Goal: Task Accomplishment & Management: Manage account settings

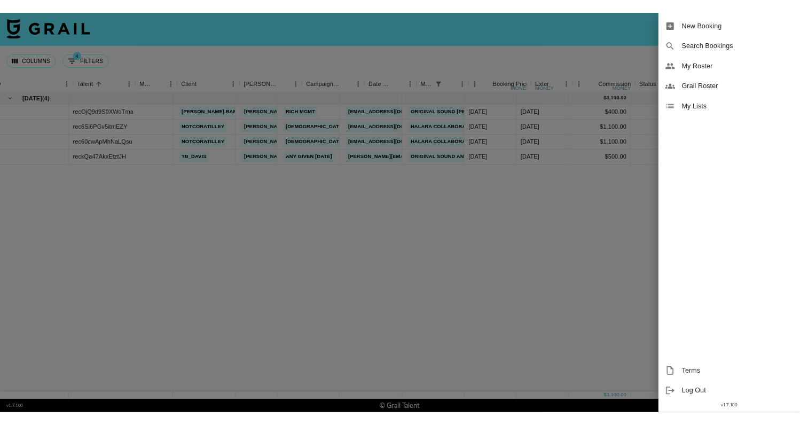
scroll to position [0, 128]
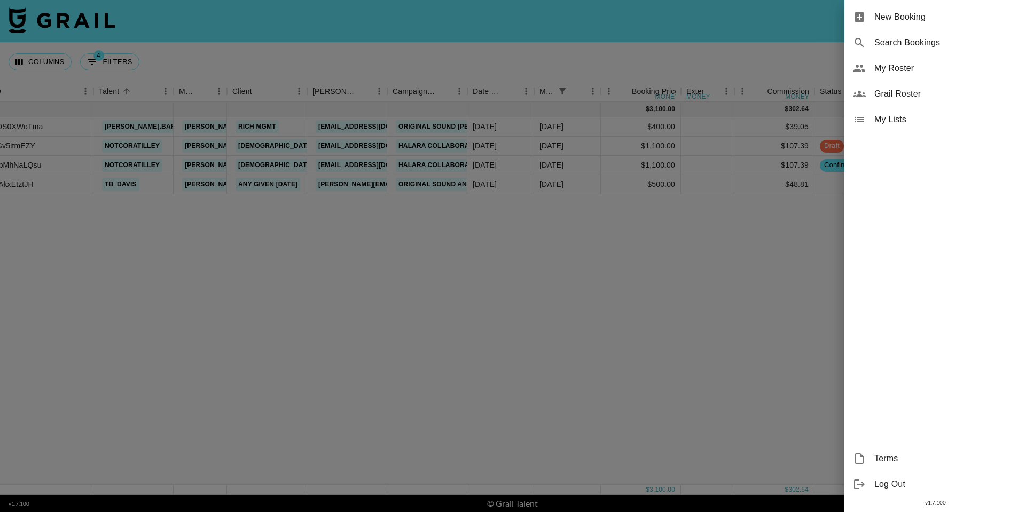
click at [910, 73] on span "My Roster" at bounding box center [945, 68] width 143 height 13
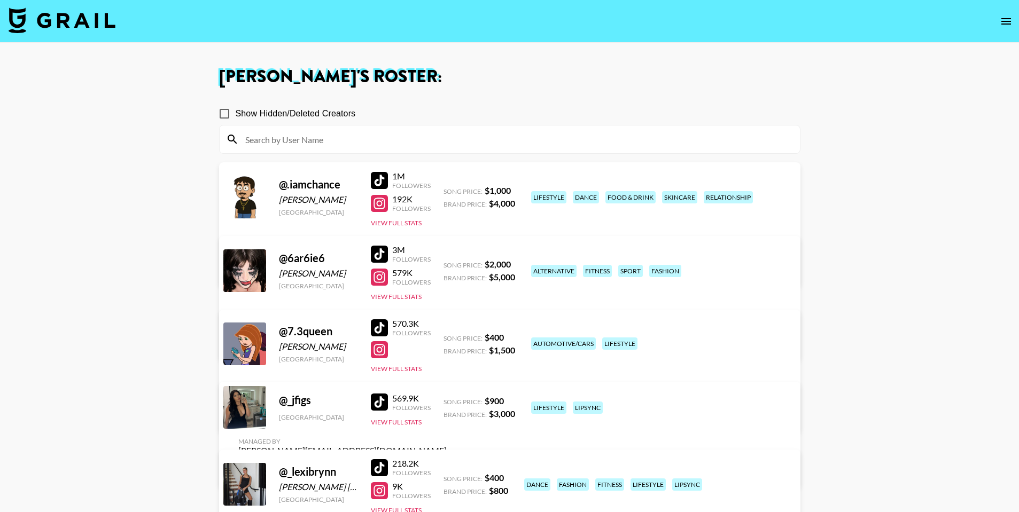
click at [362, 131] on input at bounding box center [516, 139] width 554 height 17
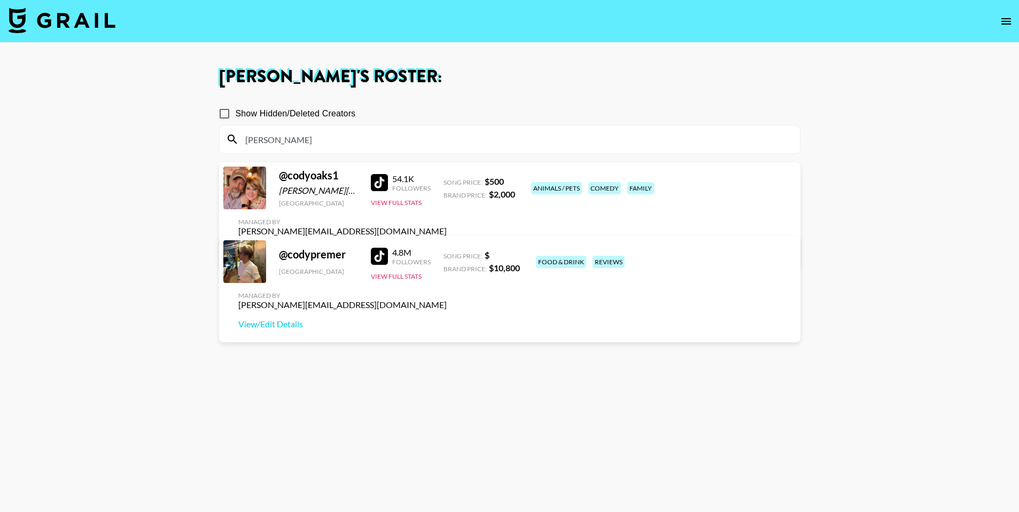
type input "[PERSON_NAME]"
click at [447, 245] on link "View/Edit Details" at bounding box center [342, 250] width 208 height 11
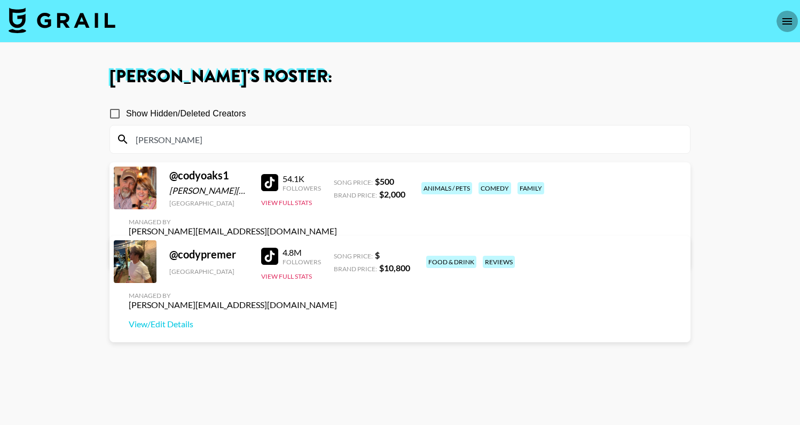
click at [788, 17] on icon "open drawer" at bounding box center [787, 21] width 13 height 13
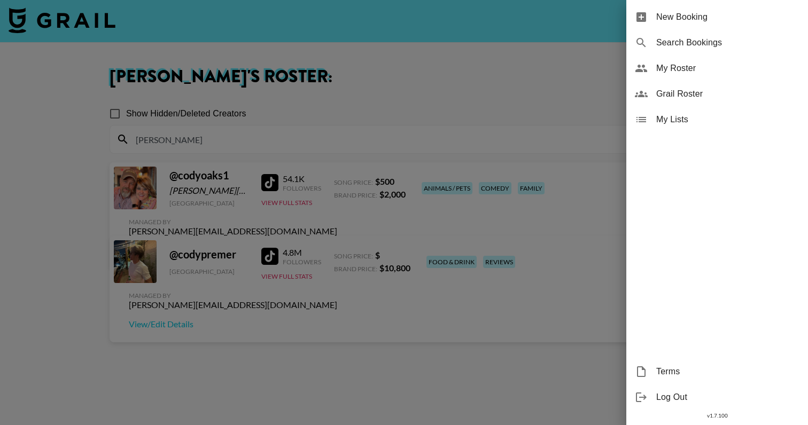
click at [714, 21] on span "New Booking" at bounding box center [727, 17] width 143 height 13
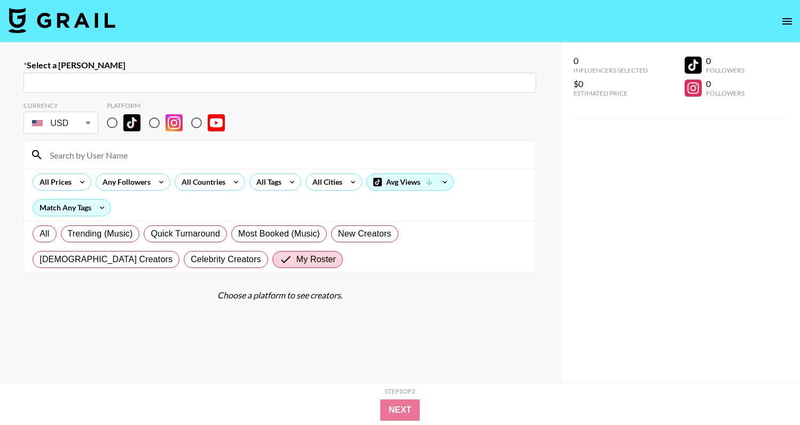
click at [278, 73] on div "​" at bounding box center [280, 83] width 513 height 20
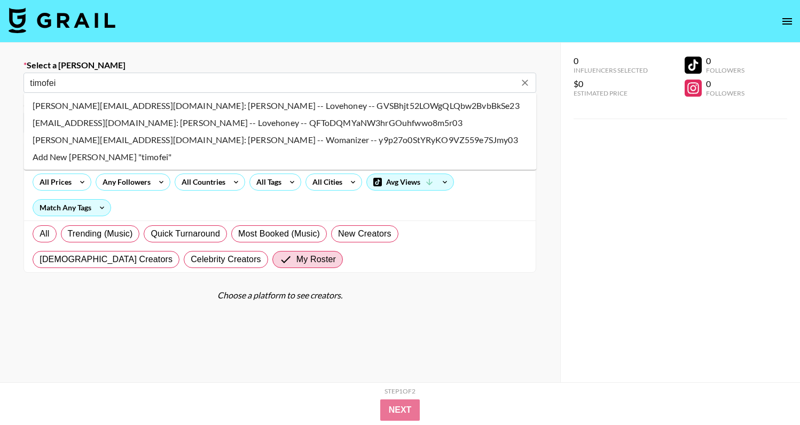
click at [214, 104] on li "[PERSON_NAME][EMAIL_ADDRESS][DOMAIN_NAME]: [PERSON_NAME] -- Lovehoney -- GVSBhj…" at bounding box center [280, 105] width 513 height 17
type input "[PERSON_NAME][EMAIL_ADDRESS][DOMAIN_NAME]: [PERSON_NAME] -- Lovehoney -- GVSBhj…"
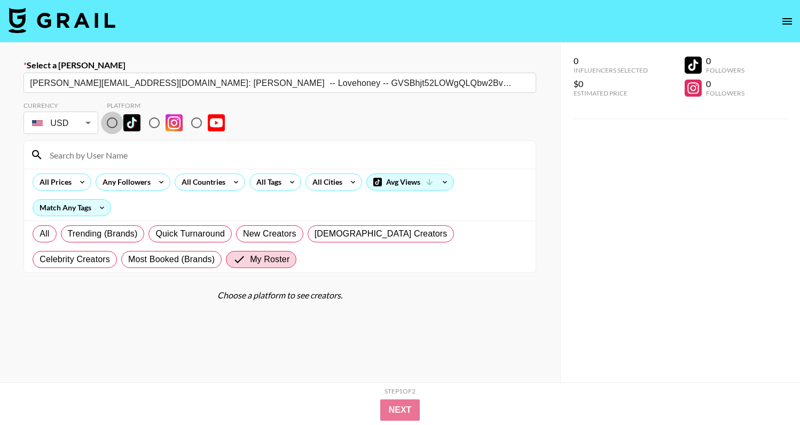
click at [111, 120] on input "radio" at bounding box center [112, 123] width 22 height 22
radio input "true"
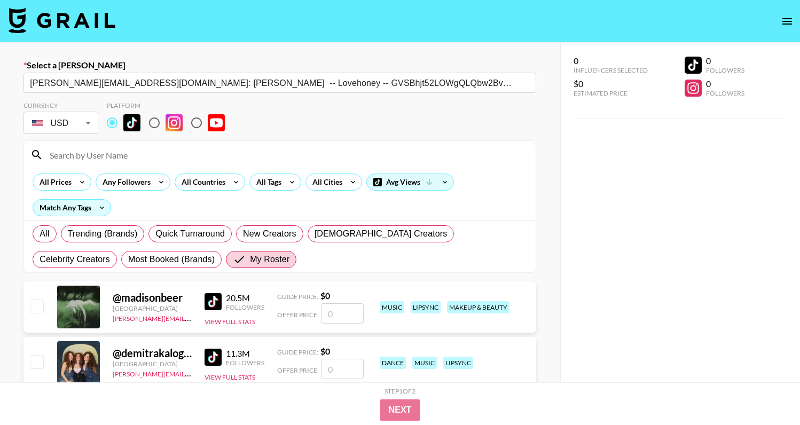
click at [130, 156] on input at bounding box center [286, 154] width 486 height 17
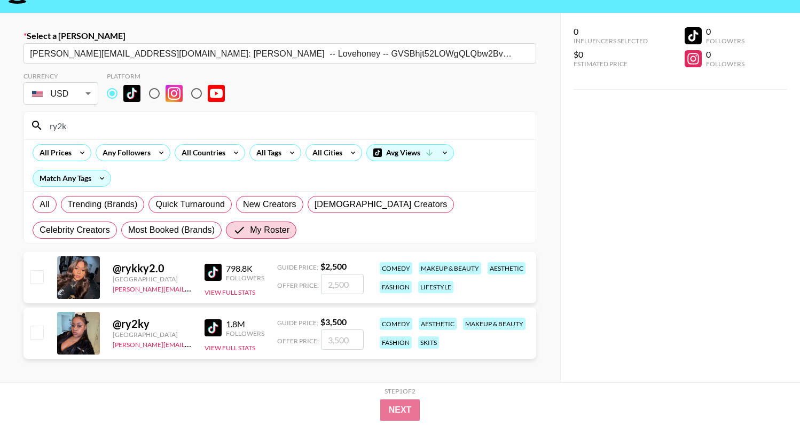
scroll to position [43, 0]
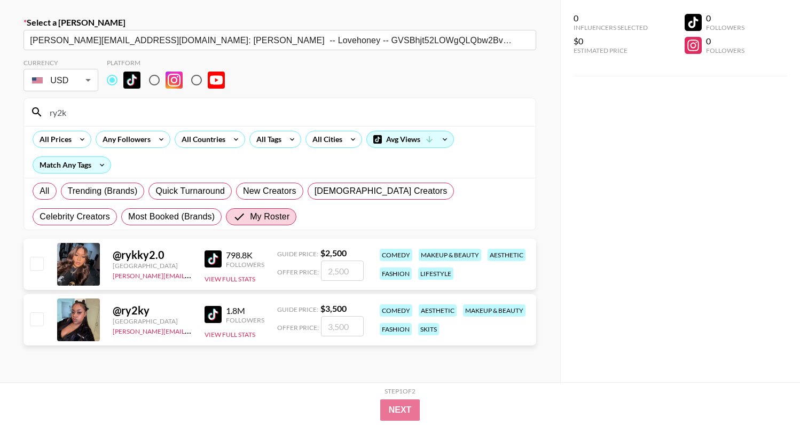
type input "ry2k"
click at [37, 321] on input "checkbox" at bounding box center [36, 318] width 13 height 13
checkbox input "true"
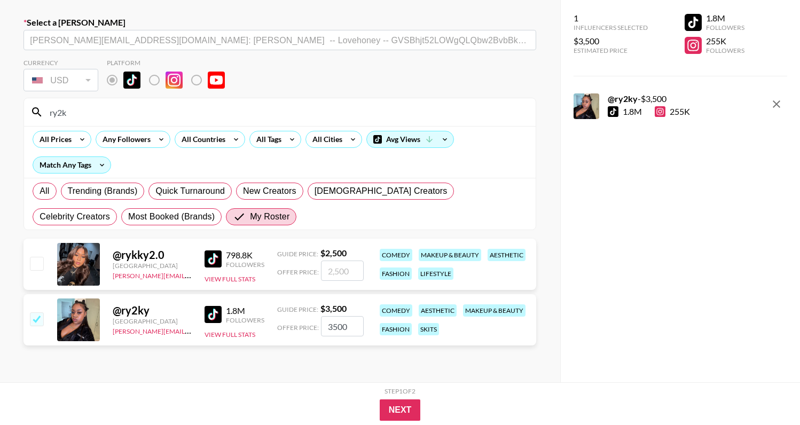
click at [350, 330] on input "3500" at bounding box center [342, 326] width 43 height 20
type input "5000"
click at [398, 412] on button "Next" at bounding box center [400, 410] width 41 height 21
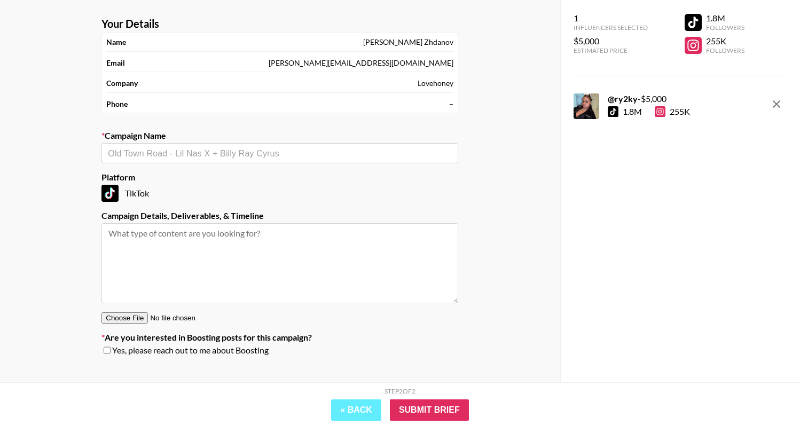
click at [337, 160] on div "​" at bounding box center [279, 153] width 357 height 20
click at [294, 177] on li "Add New Campaign: "LoveHoney x Rykky Sept"" at bounding box center [280, 175] width 357 height 17
type input "LoveHoney x Rykky Sept"
click at [294, 234] on textarea at bounding box center [279, 263] width 357 height 80
click at [432, 408] on input "Submit Brief" at bounding box center [429, 410] width 79 height 21
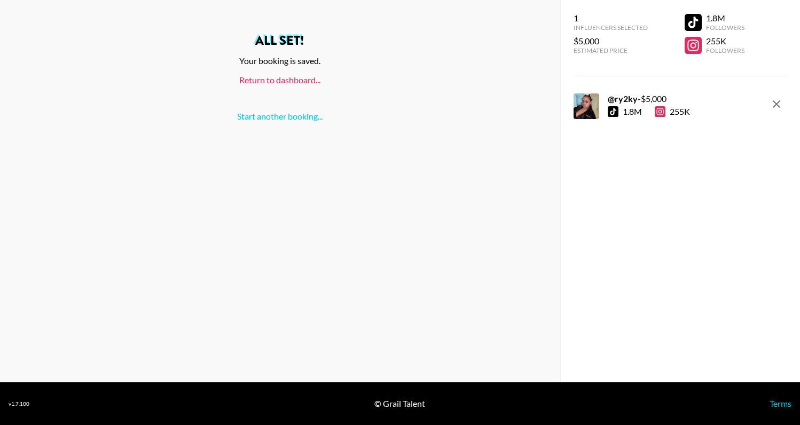
click at [312, 82] on link "Return to dashboard..." at bounding box center [279, 80] width 81 height 10
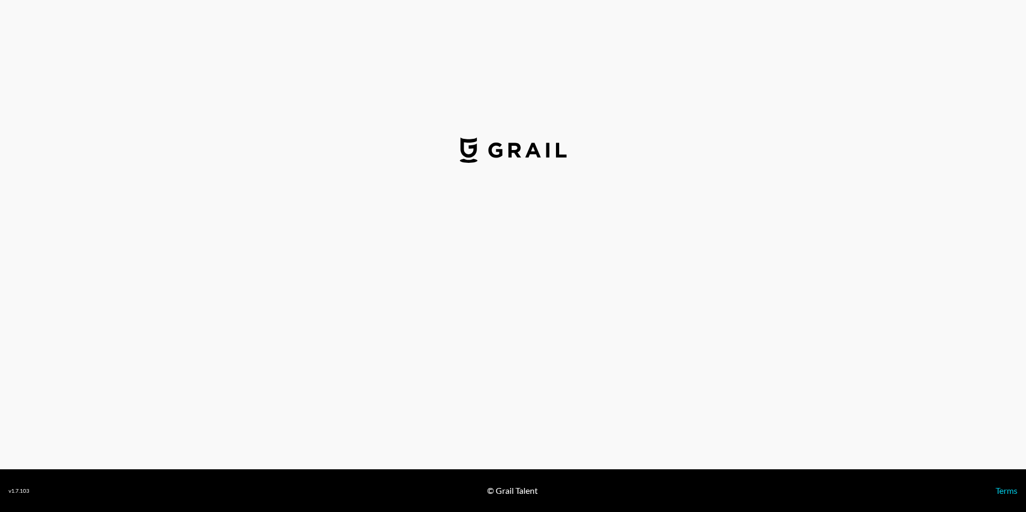
select select "USD"
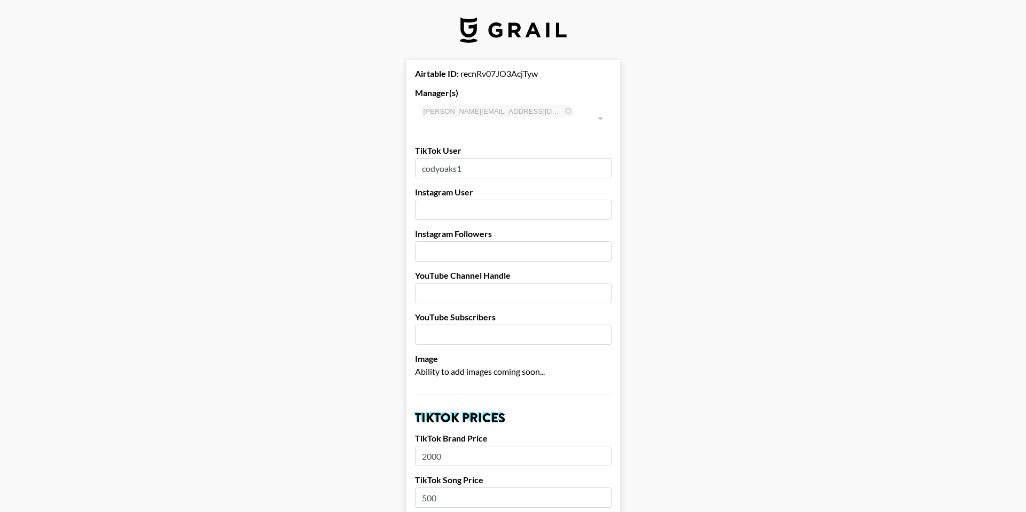
type input "[GEOGRAPHIC_DATA]"
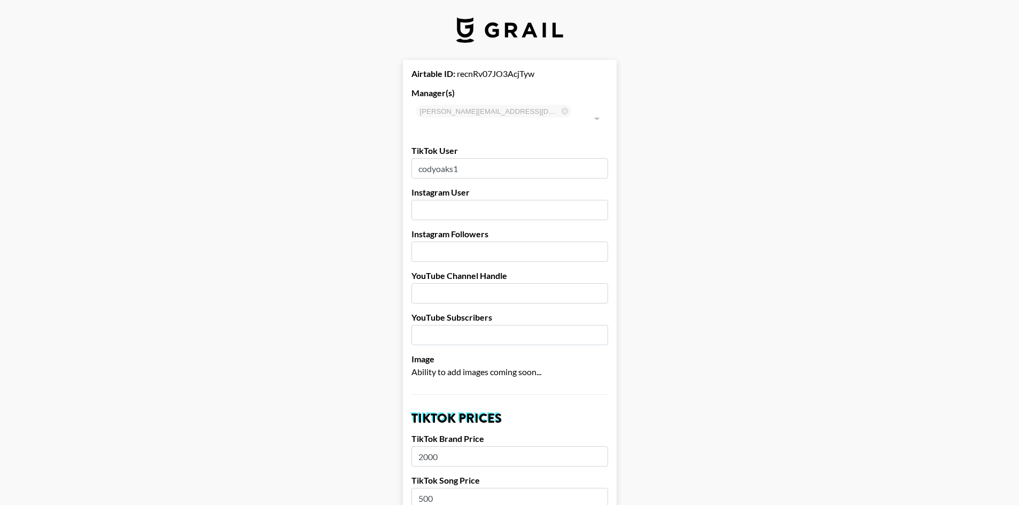
drag, startPoint x: 478, startPoint y: 154, endPoint x: 399, endPoint y: 150, distance: 78.7
paste input "46"
type input "codyo46"
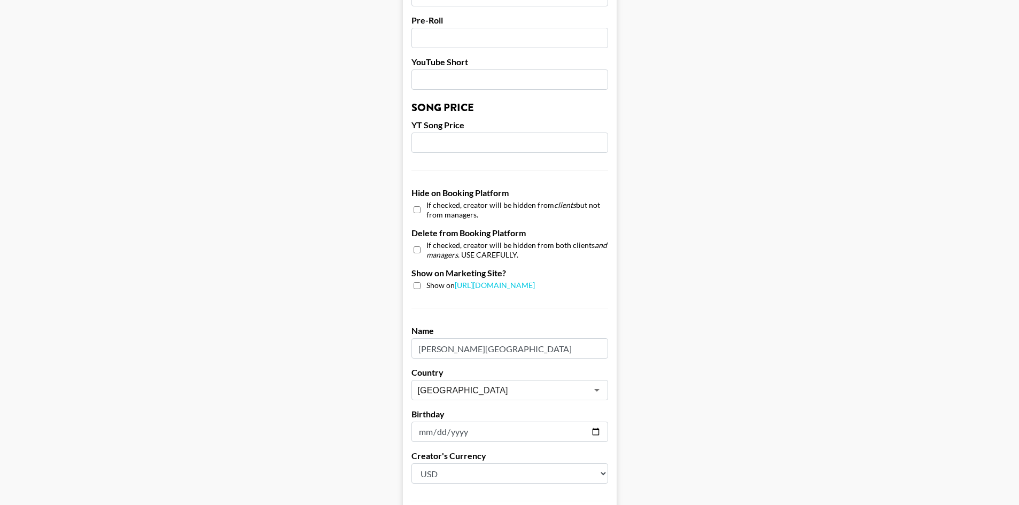
scroll to position [924, 0]
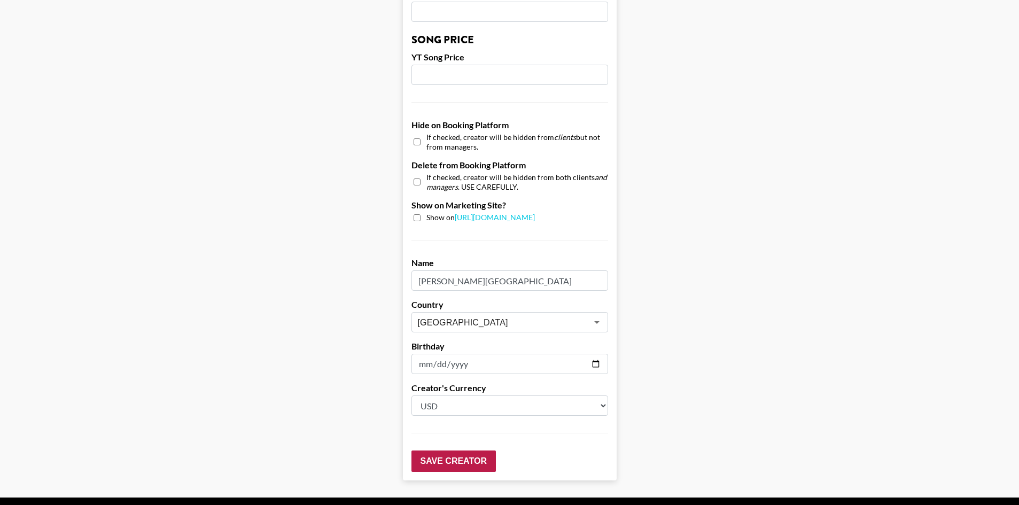
click at [485, 450] on input "Save Creator" at bounding box center [453, 460] width 84 height 21
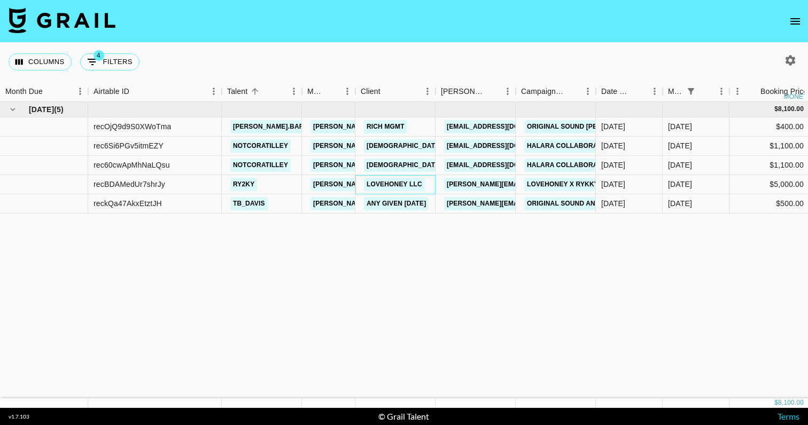
click at [402, 184] on link "Lovehoney LLC" at bounding box center [394, 184] width 61 height 13
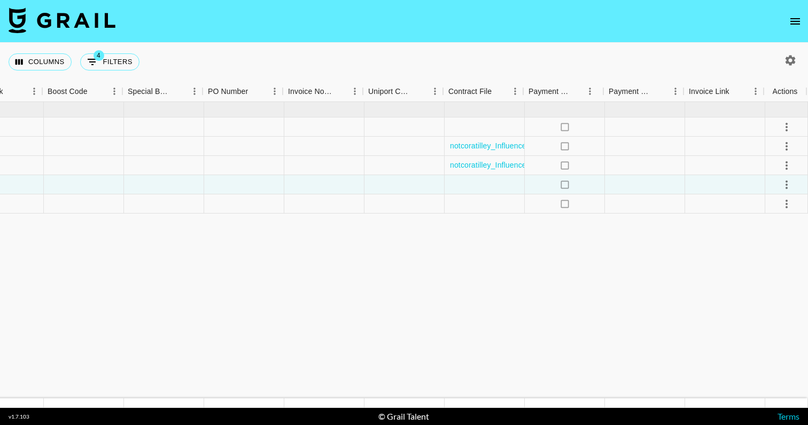
scroll to position [0, 1059]
click at [793, 190] on button "select merge strategy" at bounding box center [786, 185] width 18 height 18
click at [775, 207] on li "Confirm" at bounding box center [772, 207] width 69 height 19
click at [790, 251] on li "Draft Created" at bounding box center [772, 246] width 69 height 19
click at [504, 182] on div at bounding box center [484, 184] width 80 height 19
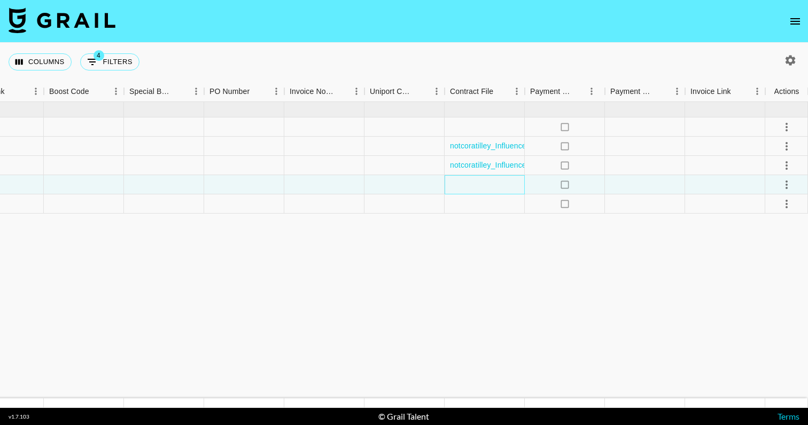
click at [504, 182] on div at bounding box center [484, 184] width 80 height 19
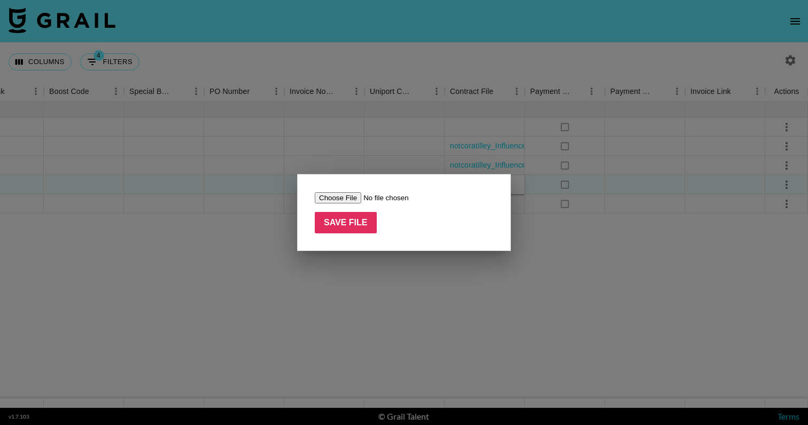
click at [340, 200] on input "file" at bounding box center [382, 197] width 135 height 11
type input "C:\fakepath\Content Service Agmt_Rykky Dorsey_Peach Toy_02_09_25.pdf"
click at [363, 221] on input "Save File" at bounding box center [346, 222] width 62 height 21
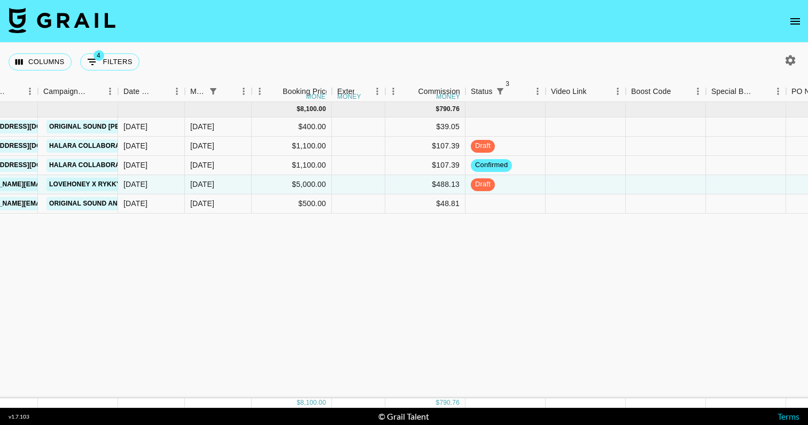
scroll to position [0, 475]
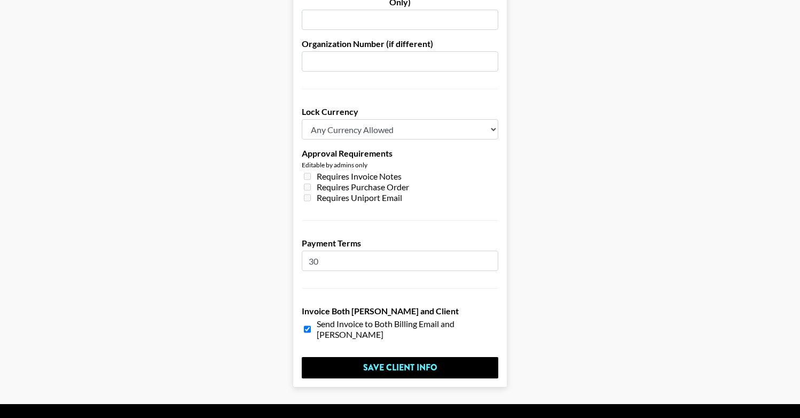
scroll to position [806, 5]
